Goal: Find contact information: Find contact information

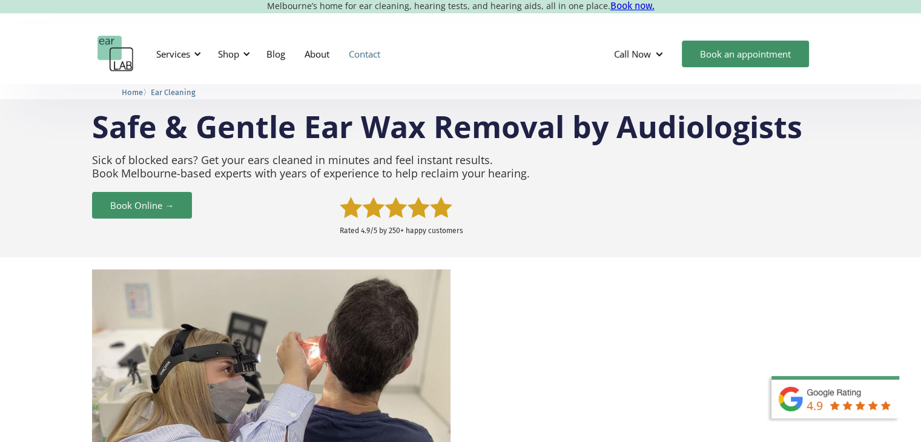
click at [363, 54] on link "Contact" at bounding box center [364, 53] width 51 height 35
